Goal: Transaction & Acquisition: Purchase product/service

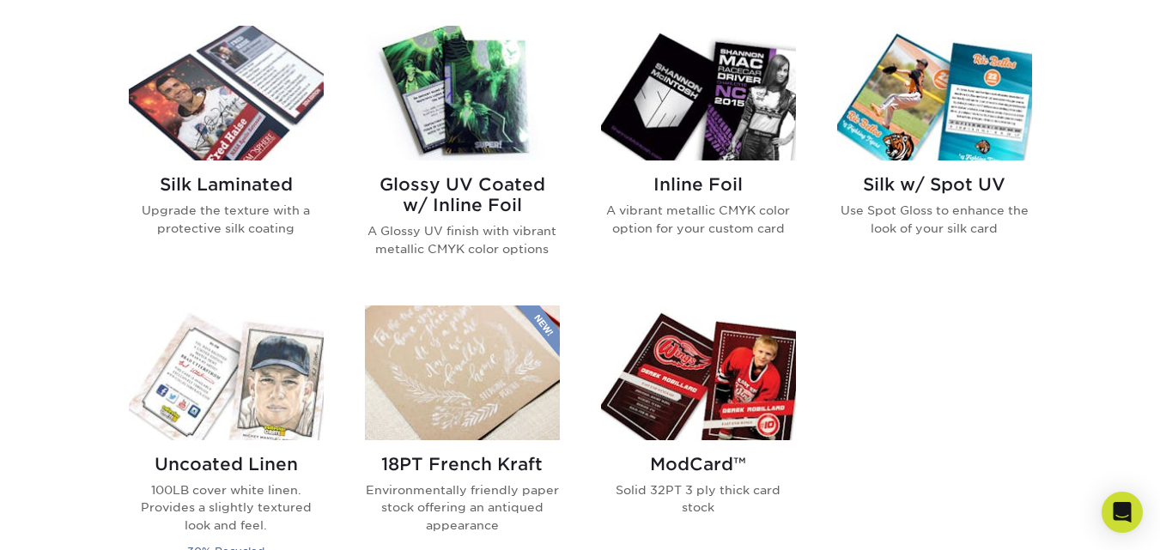
scroll to position [834, 0]
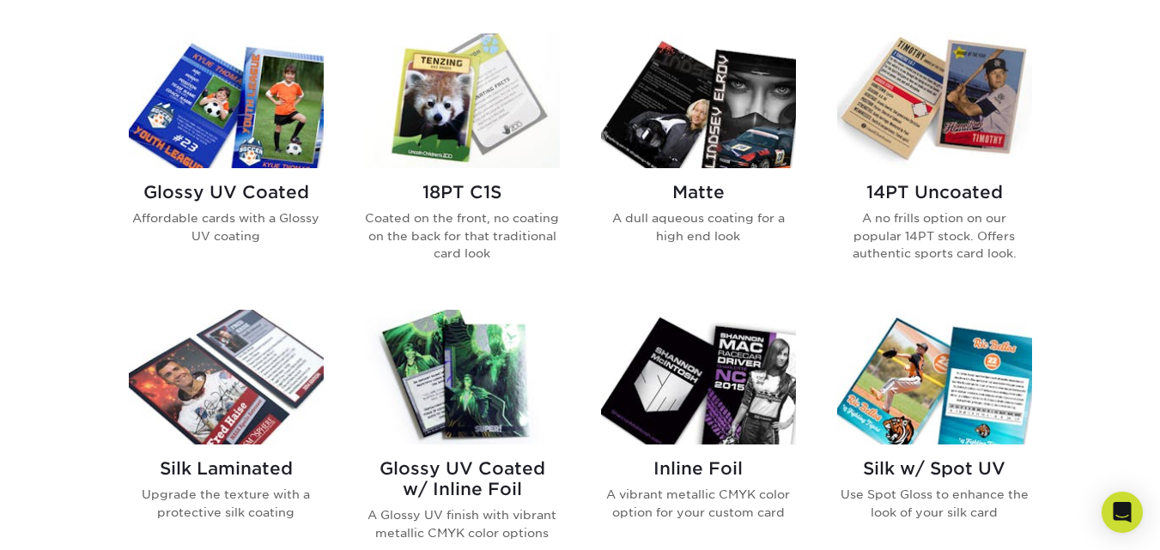
click at [274, 189] on h2 "Glossy UV Coated" at bounding box center [226, 192] width 195 height 21
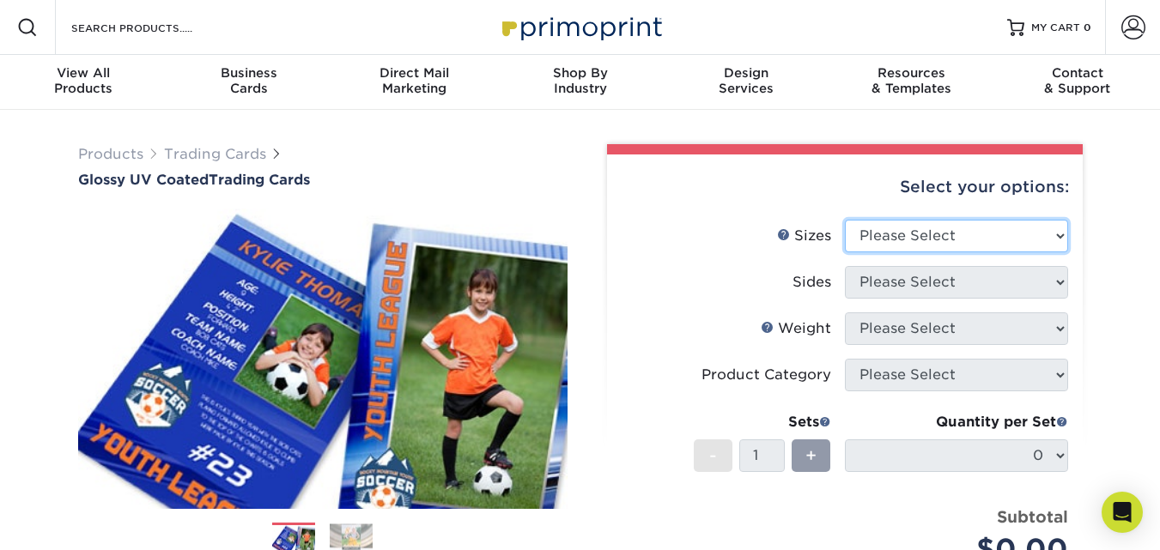
click at [991, 231] on select "Please Select 2.5" x 3.5"" at bounding box center [956, 236] width 223 height 33
click at [975, 233] on select "Please Select 2.5" x 3.5"" at bounding box center [956, 236] width 223 height 33
select select "2.50x3.50"
click at [845, 220] on select "Please Select 2.5" x 3.5"" at bounding box center [956, 236] width 223 height 33
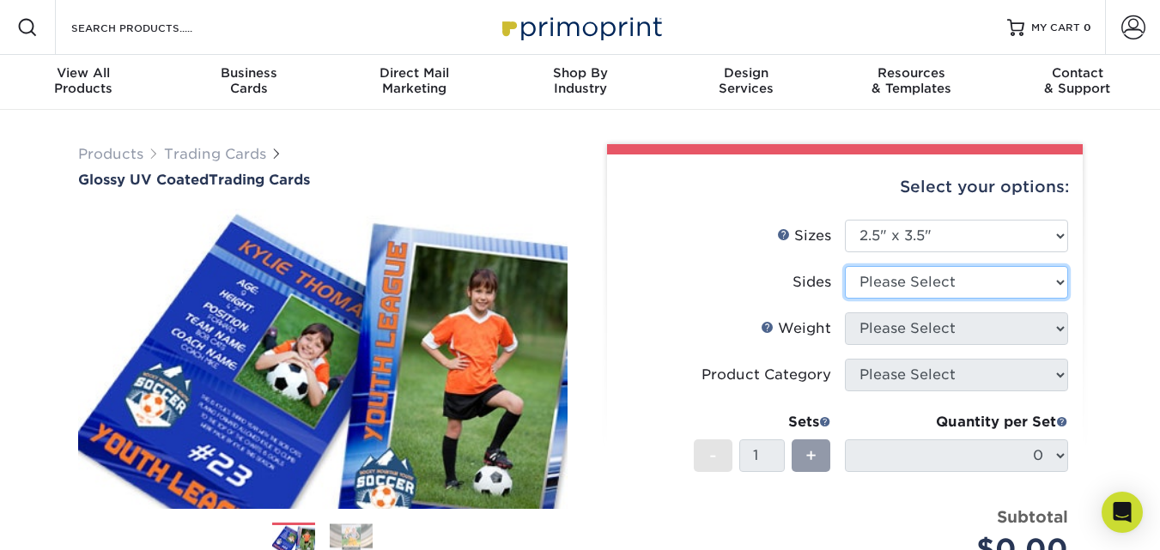
click at [948, 282] on select "Please Select Print Both Sides Print Front Only" at bounding box center [956, 282] width 223 height 33
select select "13abbda7-1d64-4f25-8bb2-c179b224825d"
click at [845, 266] on select "Please Select Print Both Sides Print Front Only" at bounding box center [956, 282] width 223 height 33
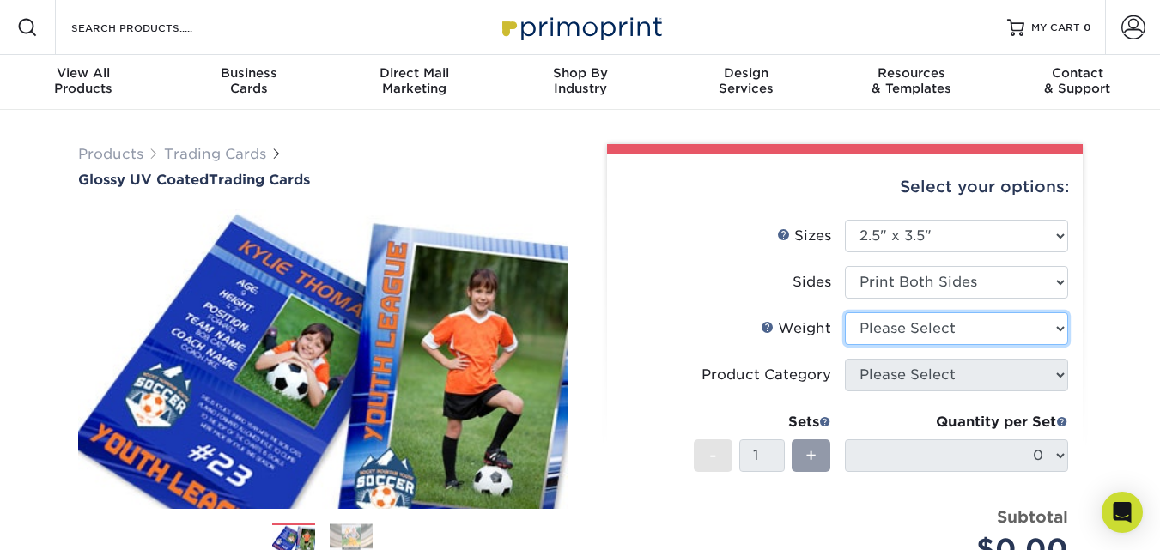
click at [930, 330] on select "Please Select 16PT 14PT 18PT C1S" at bounding box center [956, 328] width 223 height 33
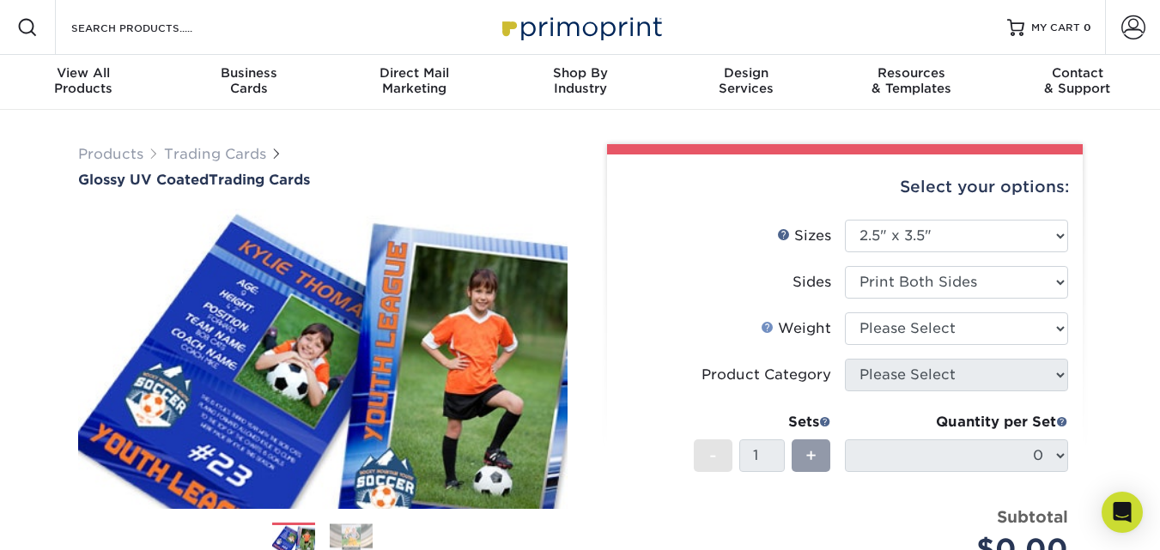
click at [772, 325] on link "Weight Help" at bounding box center [767, 327] width 14 height 14
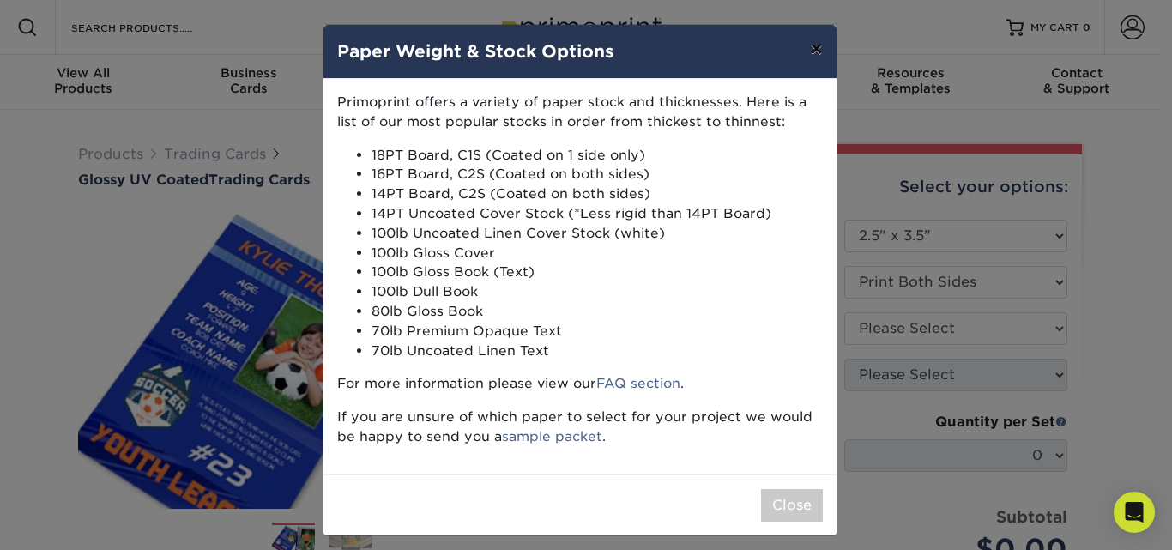
click at [809, 43] on button "×" at bounding box center [815, 49] width 39 height 48
